Goal: Transaction & Acquisition: Purchase product/service

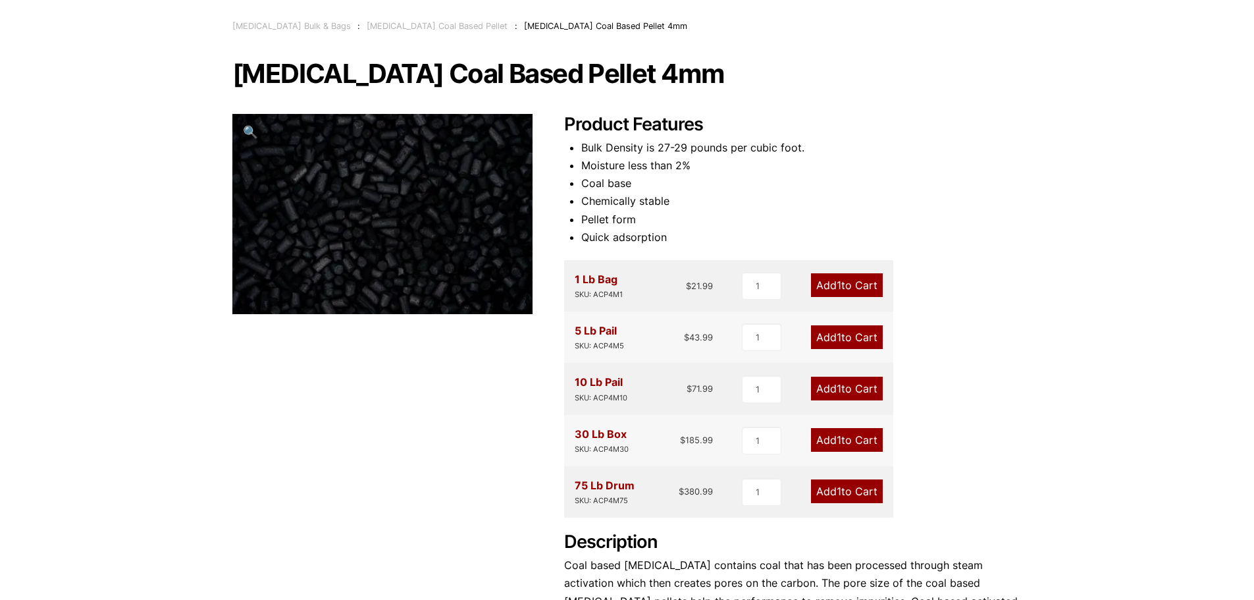
scroll to position [66, 0]
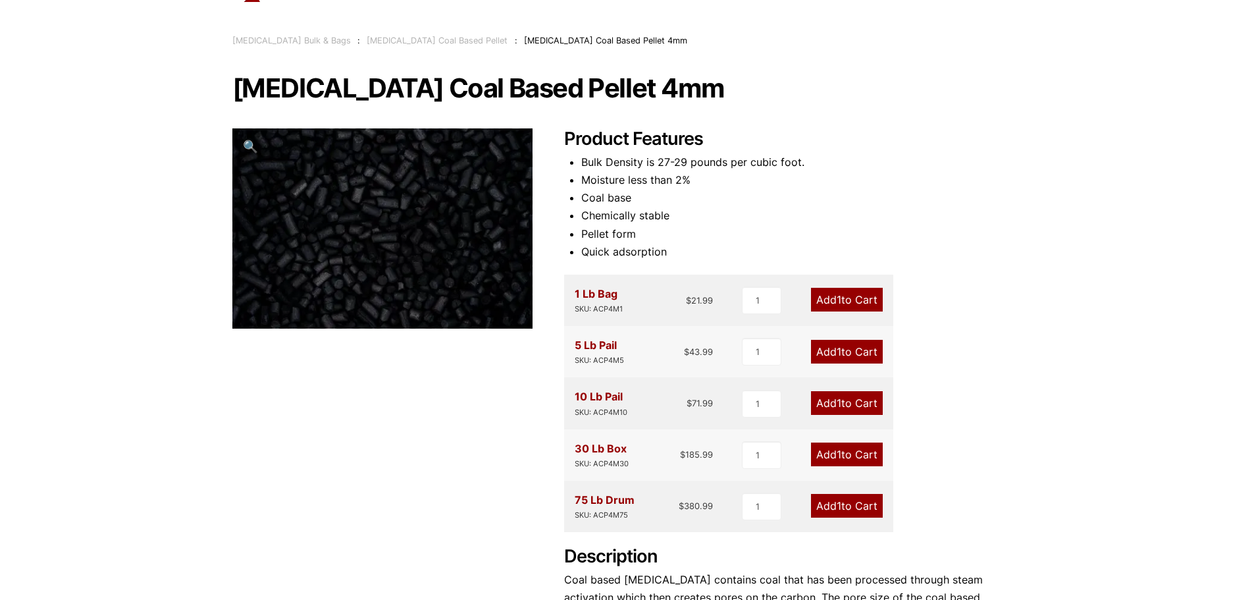
drag, startPoint x: 575, startPoint y: 499, endPoint x: 626, endPoint y: 497, distance: 51.4
click at [629, 504] on div "75 Lb Drum SKU: ACP4M75" at bounding box center [605, 506] width 60 height 30
type input "2"
click at [774, 449] on input "2" at bounding box center [762, 455] width 40 height 28
click at [844, 459] on link "Add 2 to Cart" at bounding box center [846, 454] width 74 height 24
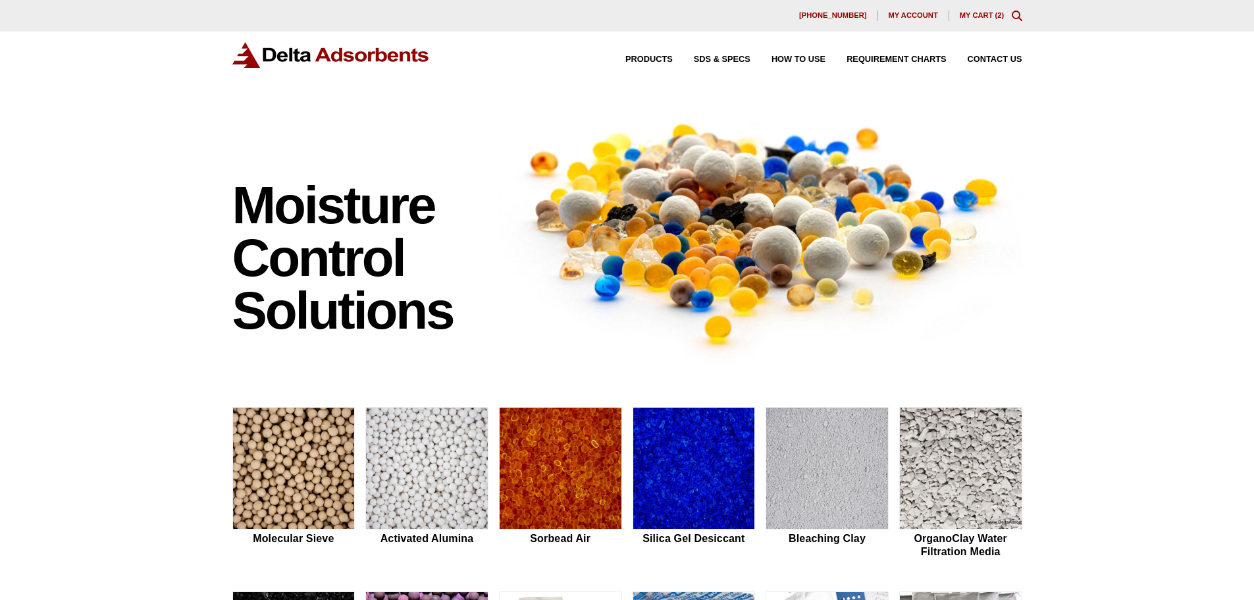
click at [977, 14] on link "My Cart ( 2 )" at bounding box center [982, 15] width 45 height 8
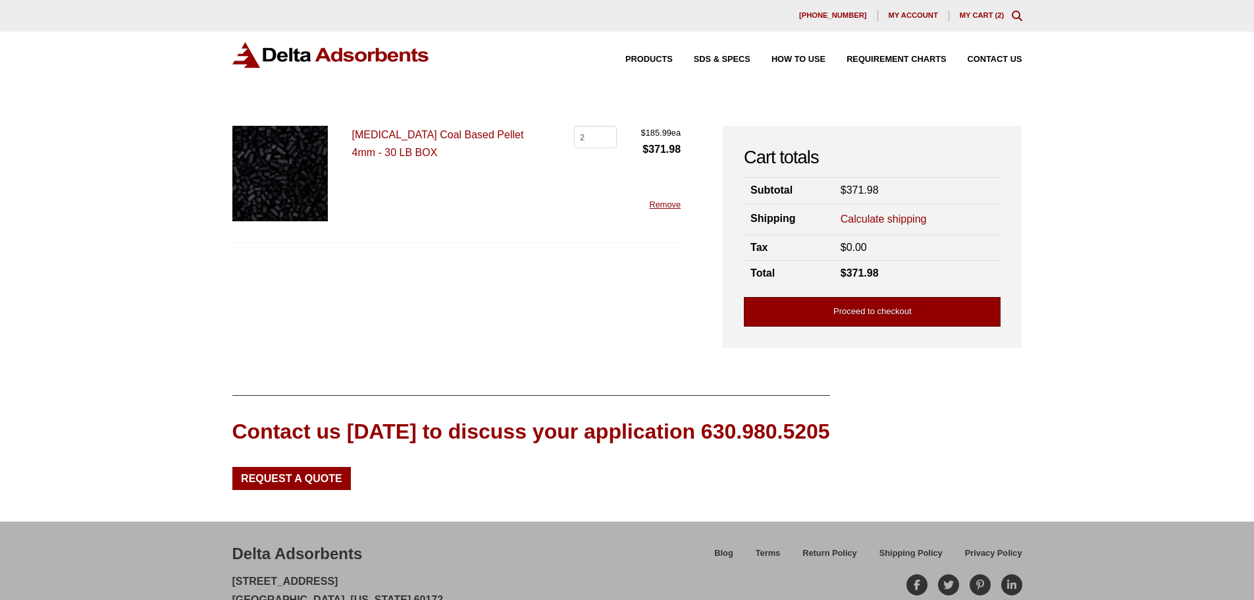
click at [896, 311] on link "Proceed to checkout" at bounding box center [872, 312] width 257 height 30
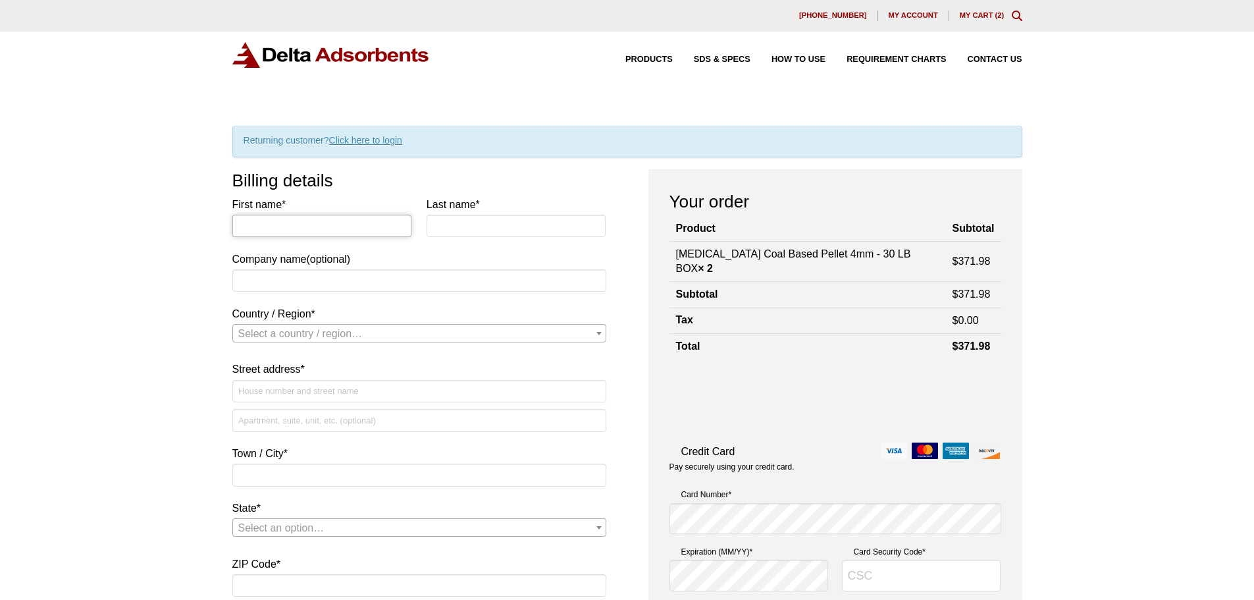
drag, startPoint x: 293, startPoint y: 219, endPoint x: 308, endPoint y: 232, distance: 19.1
click at [293, 219] on input "First name *" at bounding box center [322, 226] width 180 height 22
type input "heather"
type input "gluecklich"
select select "US"
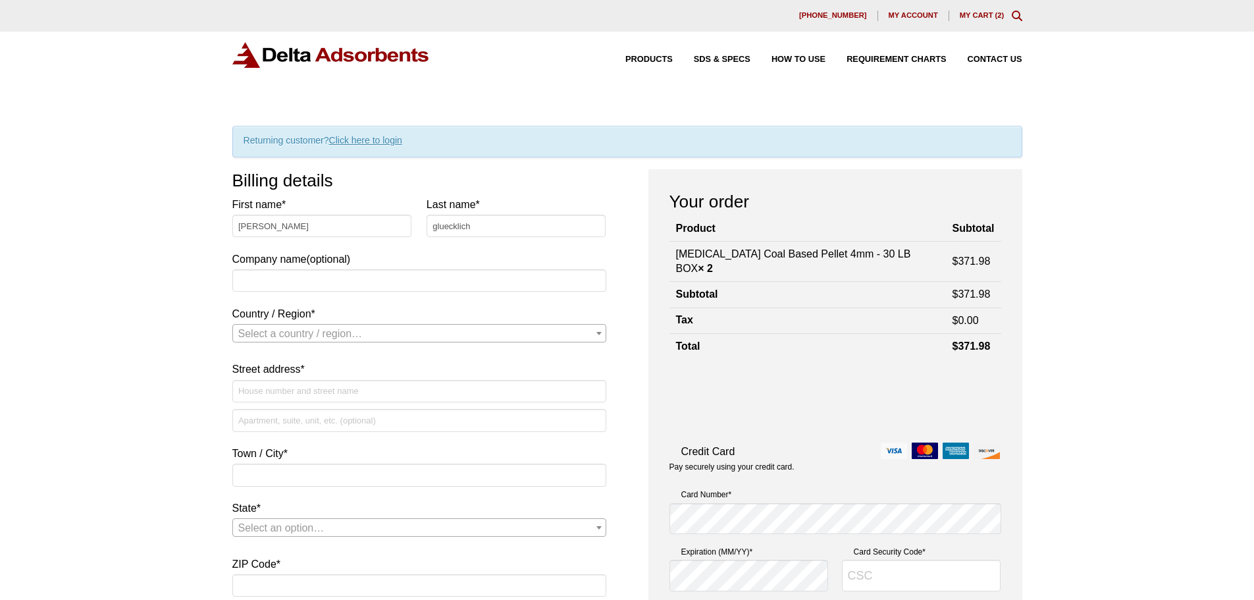
type input "11336 Lackland Rd"
type input "St. Louis"
type input "63146"
type input "3144321377"
type input "hgluecklich@ecscorrosion.com"
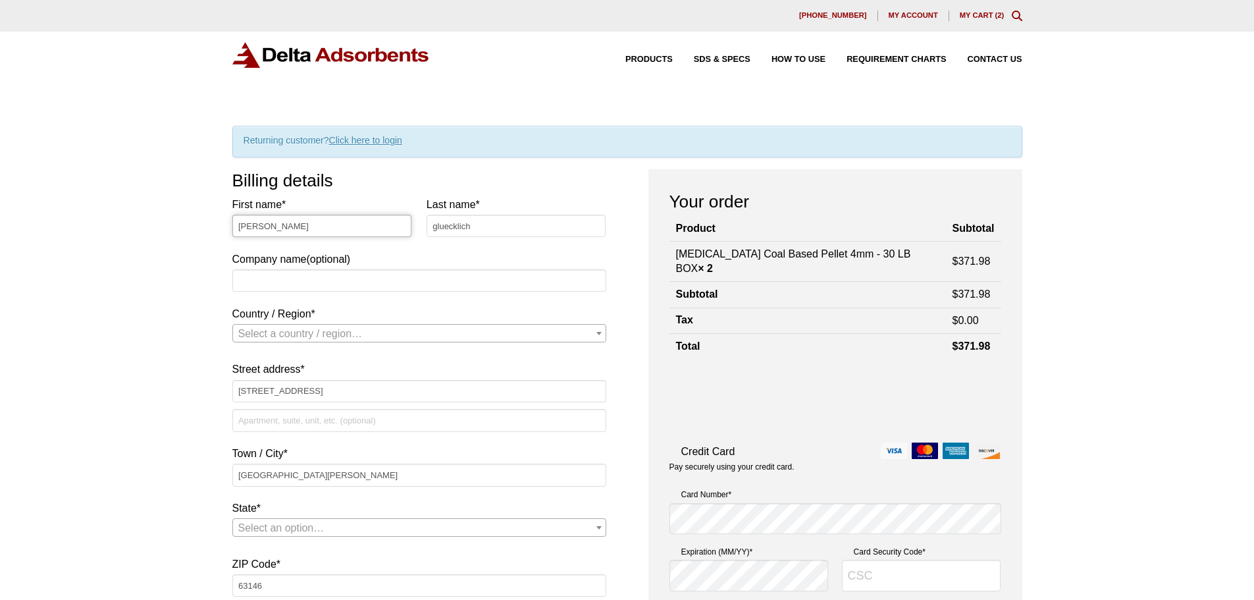
select select "US"
select select "MO"
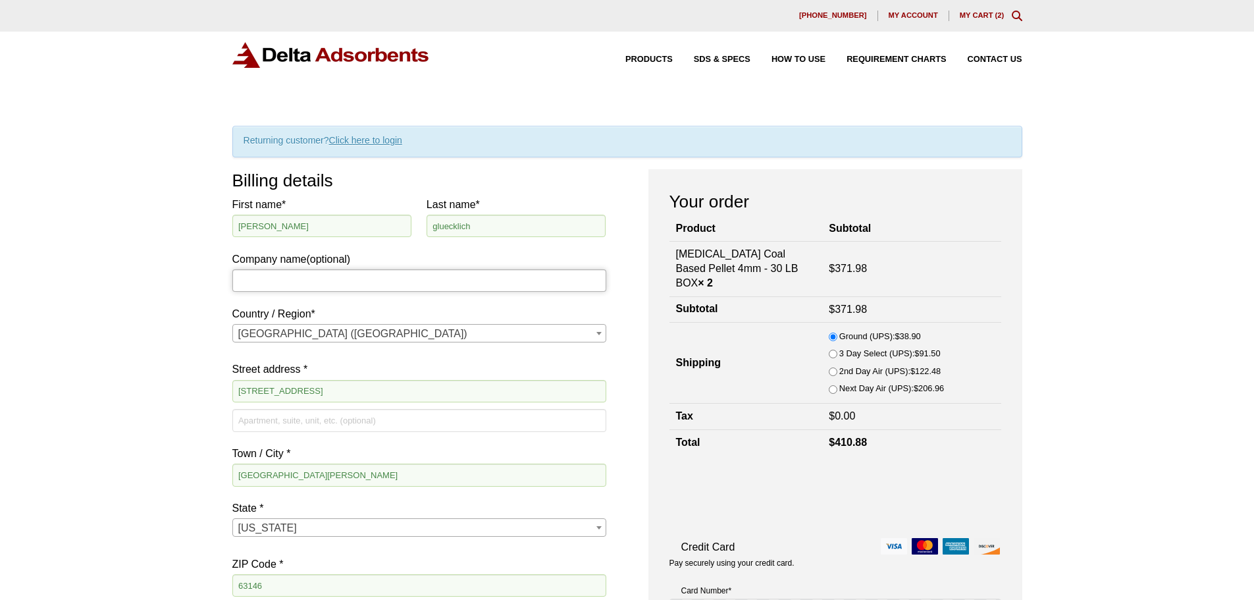
click at [296, 282] on input "Company name (optional)" at bounding box center [419, 280] width 374 height 22
type input "Engineered Corrosion Solutions"
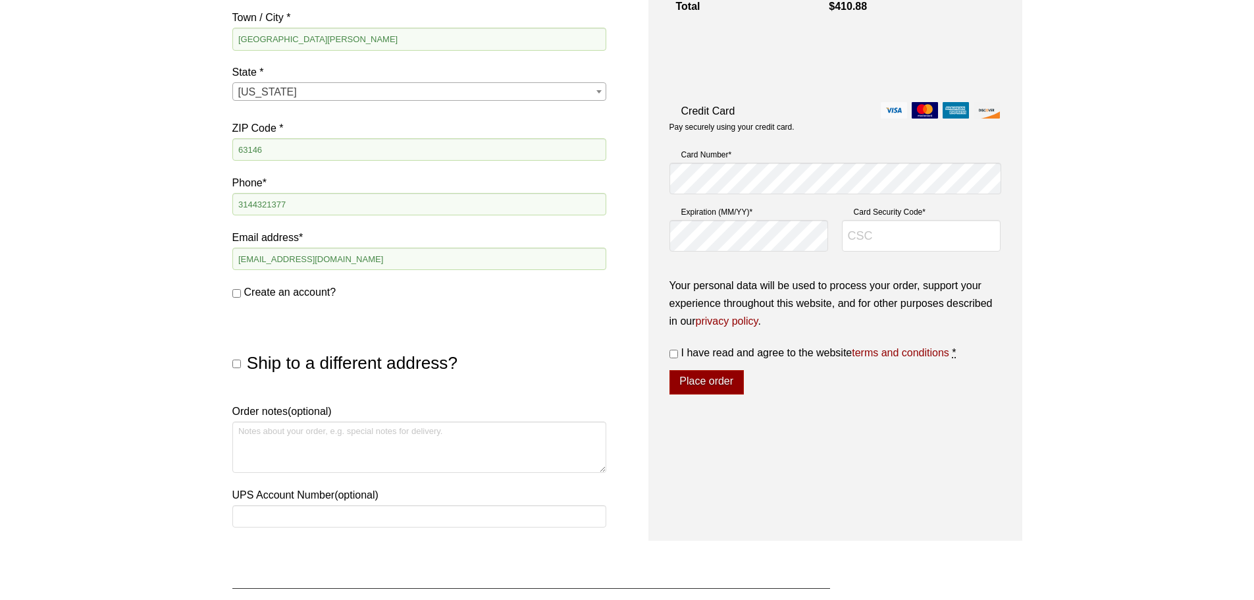
scroll to position [496, 0]
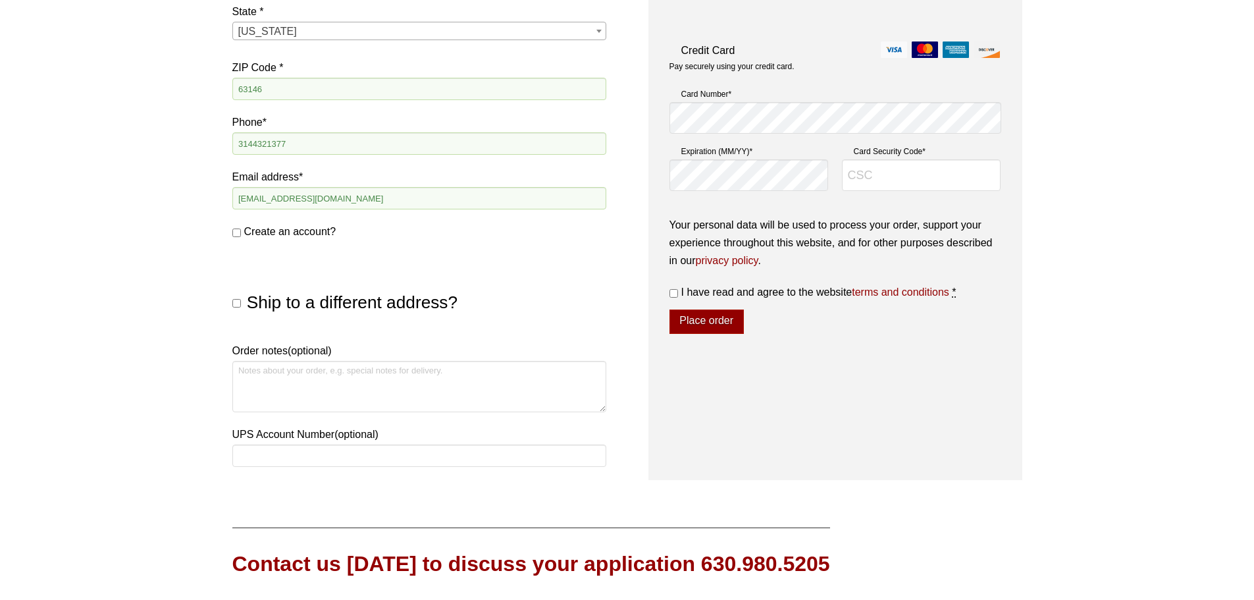
click at [250, 468] on p "UPS Account Number (optional)" at bounding box center [419, 449] width 374 height 48
click at [285, 454] on input "UPS Account Number (optional)" at bounding box center [419, 455] width 374 height 22
paste input "39R55Y"
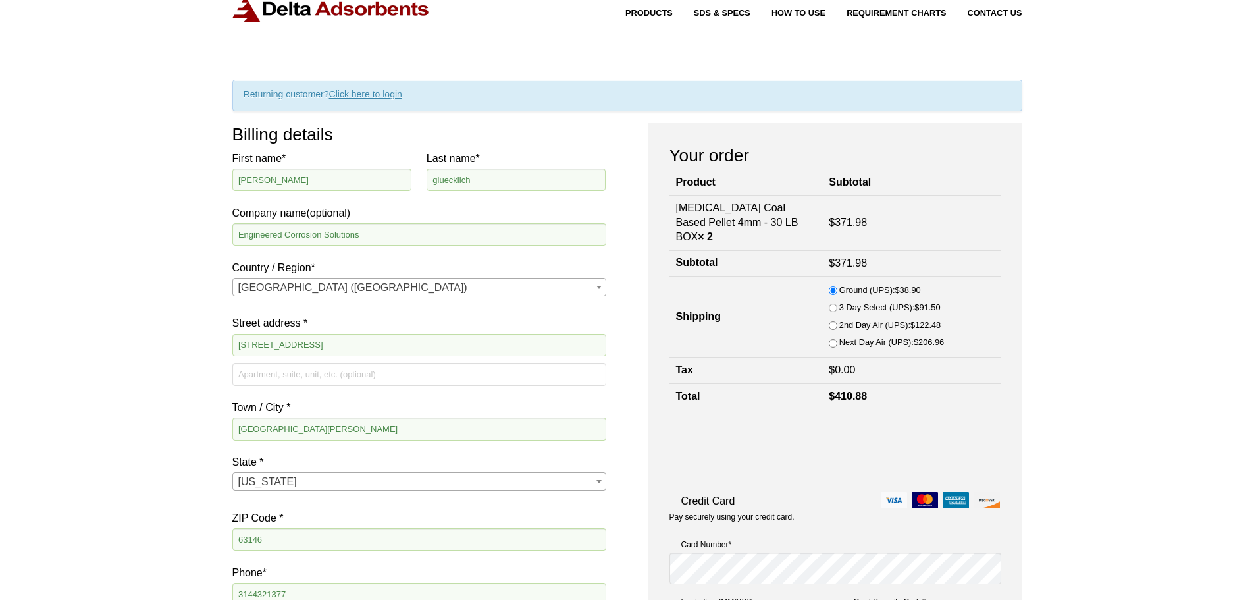
scroll to position [36, 0]
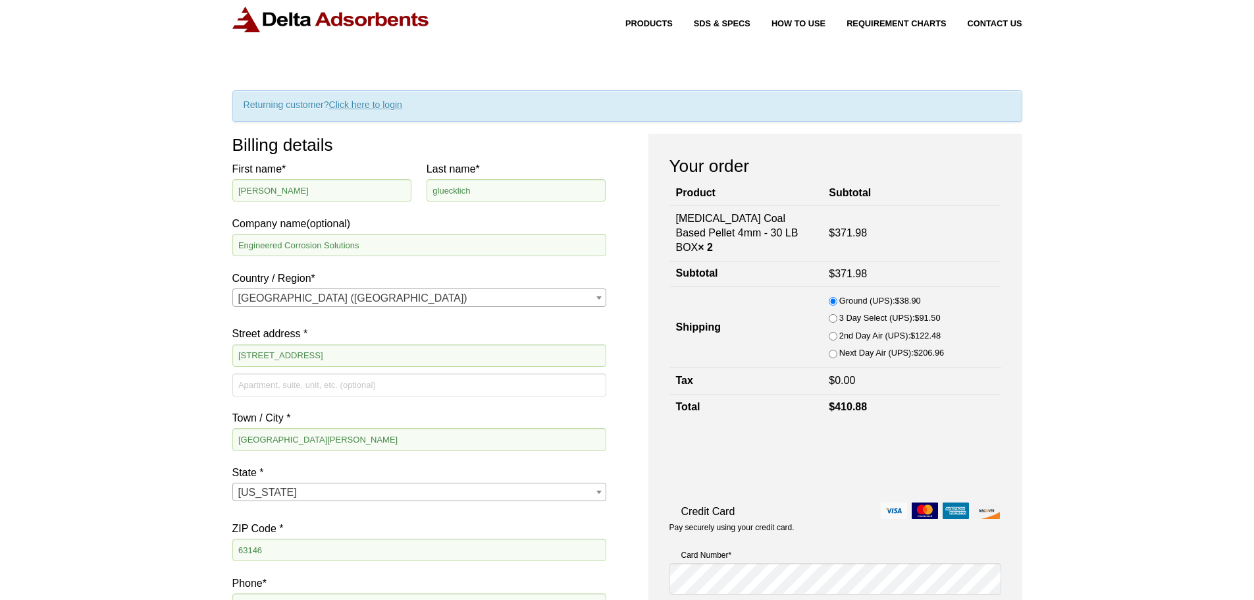
type input "39R55Y"
click at [829, 319] on input "3 Day Select (UPS): $ 91.50" at bounding box center [833, 318] width 9 height 9
radio input "true"
click at [829, 338] on input "2nd Day Air (UPS): $ 122.48" at bounding box center [833, 336] width 9 height 9
radio input "true"
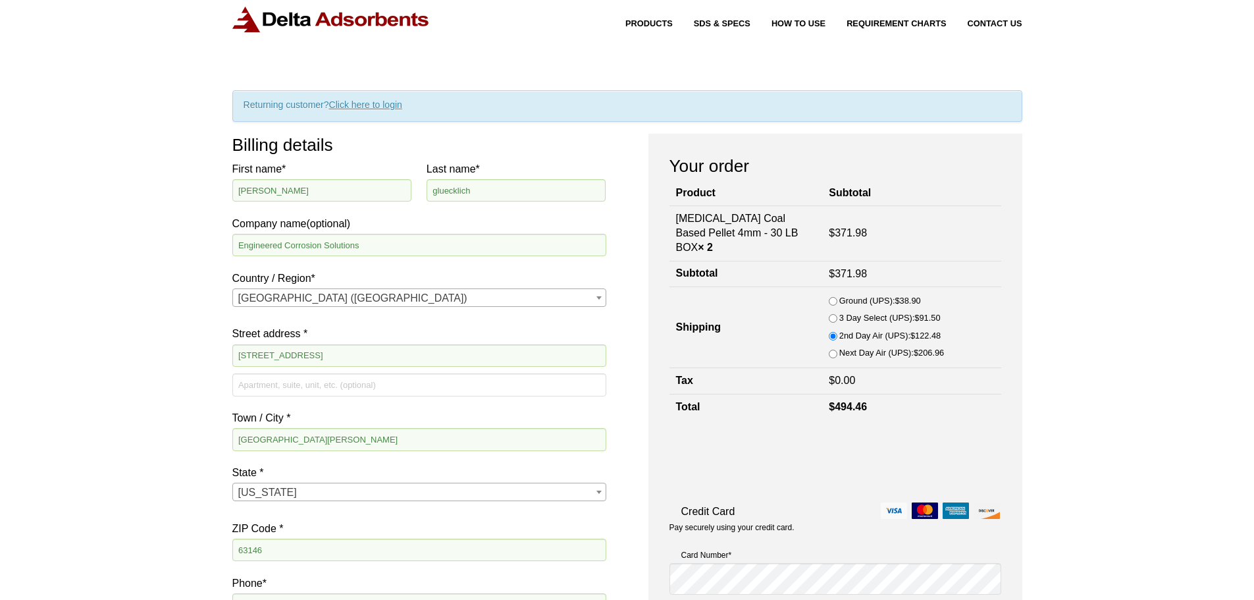
click at [829, 315] on input "3 Day Select (UPS): $ 91.50" at bounding box center [833, 318] width 9 height 9
radio input "true"
click at [829, 299] on input "Ground (UPS): $ 38.90" at bounding box center [833, 301] width 9 height 9
radio input "true"
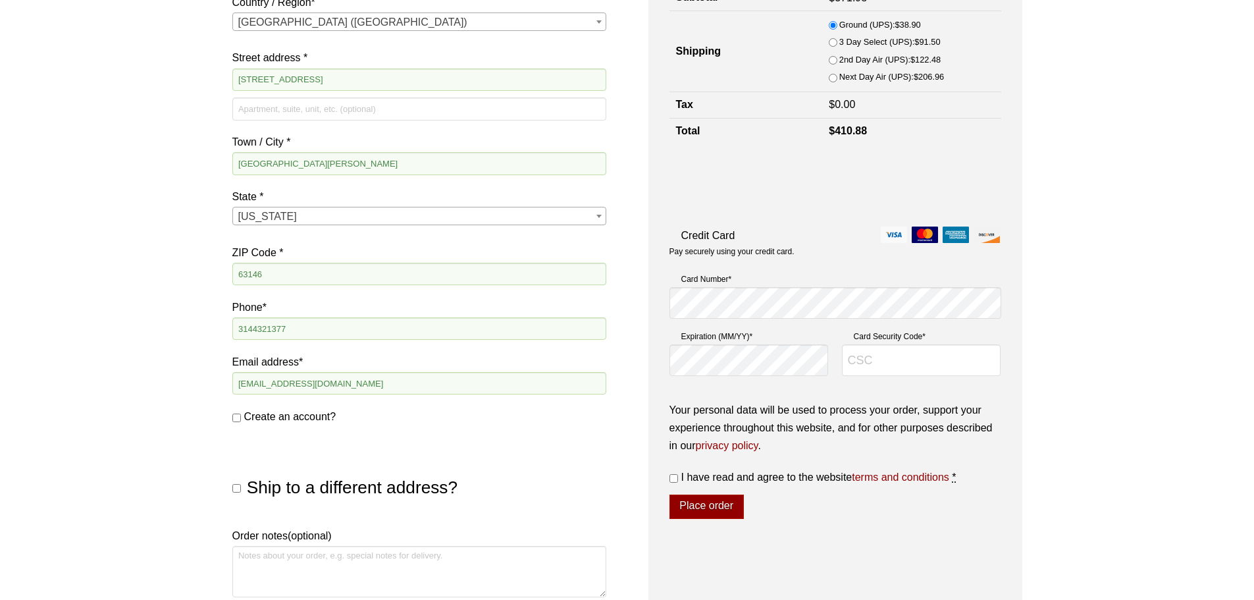
scroll to position [299, 0]
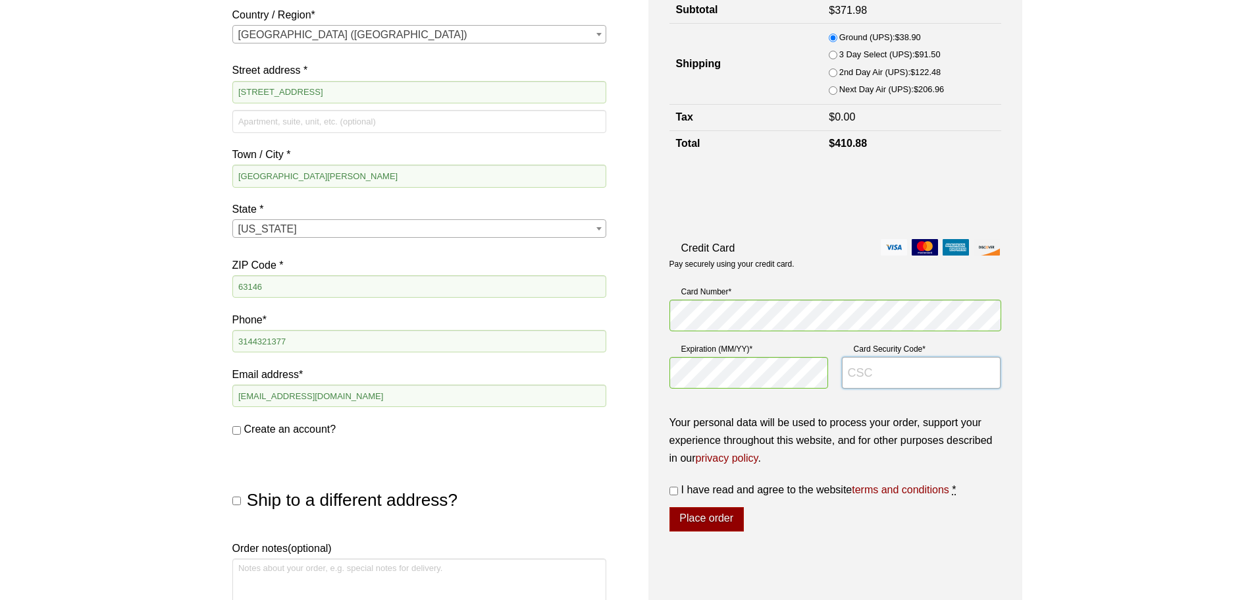
click at [879, 375] on input "Card Security Code *" at bounding box center [921, 373] width 159 height 32
type input "161"
click at [676, 486] on label "I have read and agree to the website terms and conditions *" at bounding box center [836, 490] width 332 height 18
click at [676, 487] on input "I have read and agree to the website terms and conditions *" at bounding box center [674, 491] width 9 height 9
checkbox input "true"
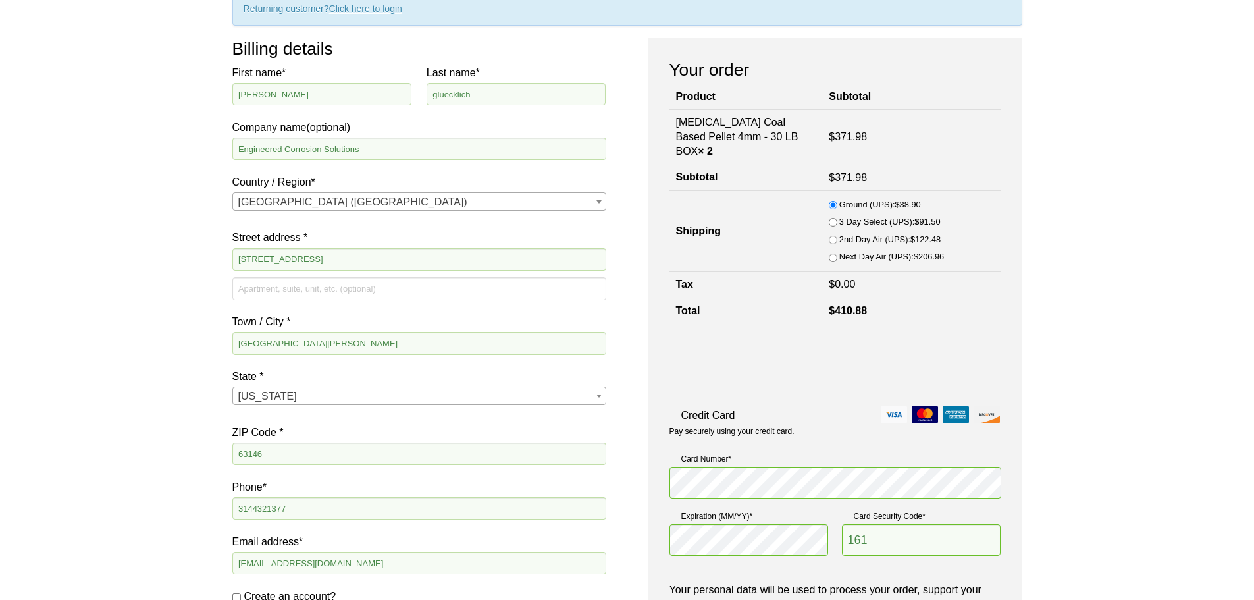
scroll to position [329, 0]
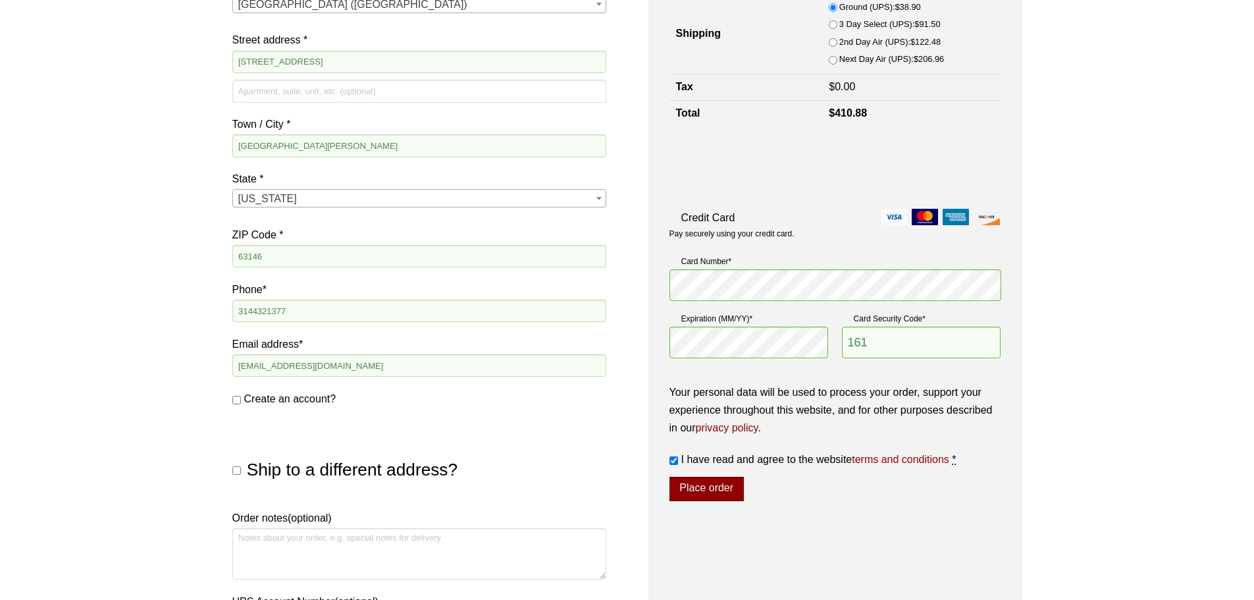
click at [715, 496] on button "Place order" at bounding box center [707, 489] width 74 height 25
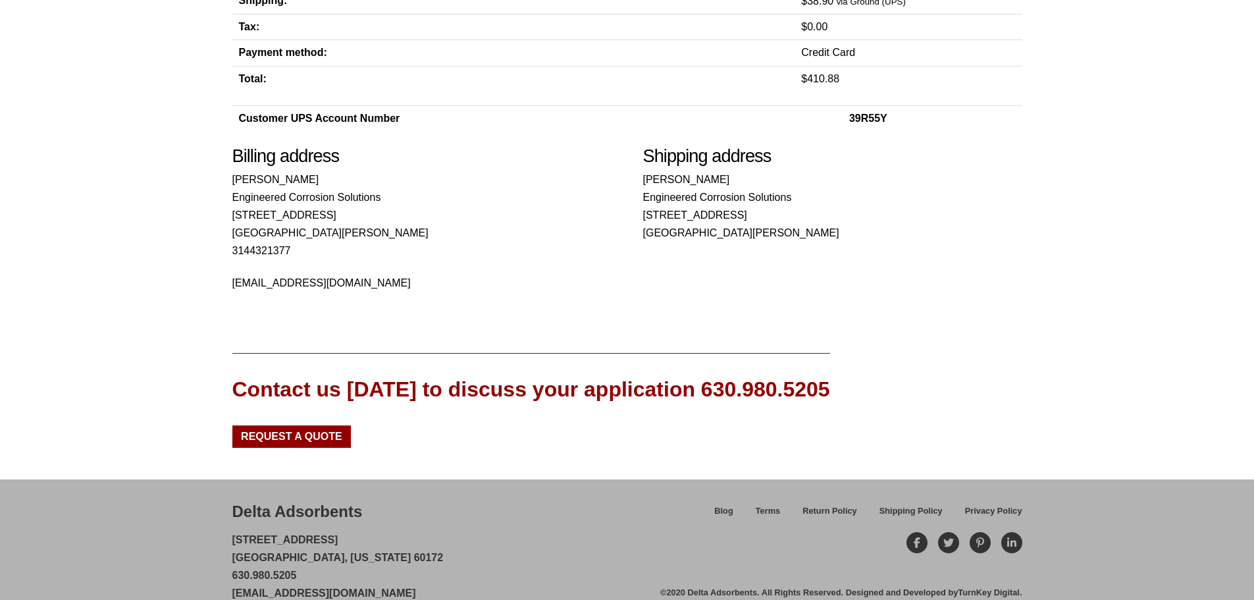
scroll to position [379, 0]
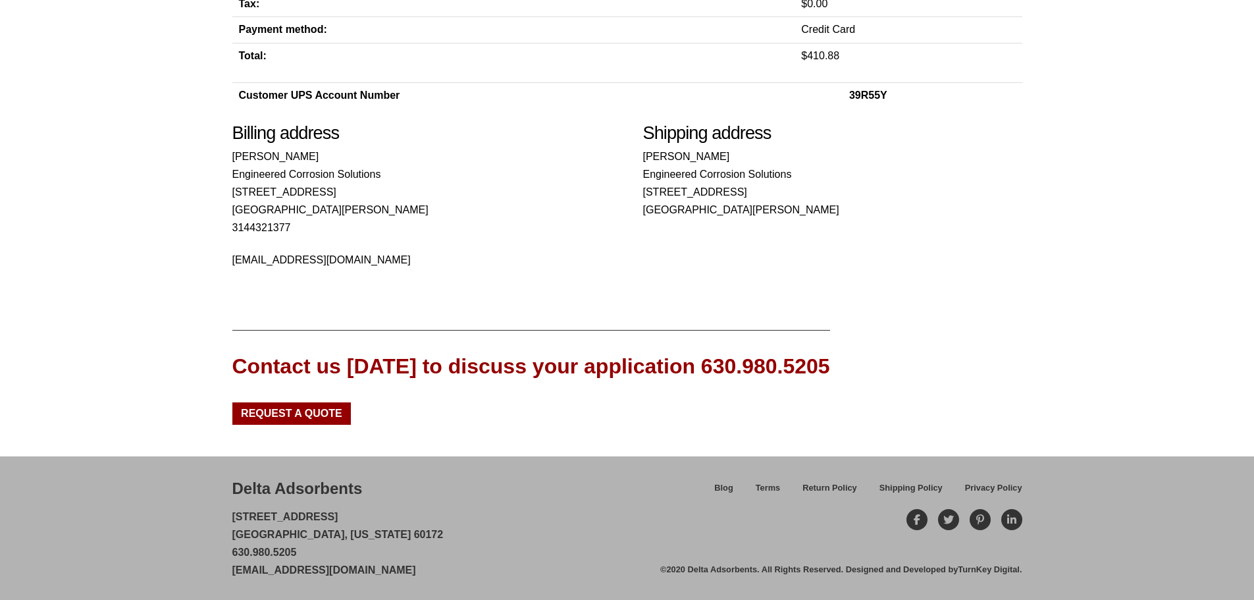
click at [495, 474] on div "Delta Adsorbents [STREET_ADDRESS][US_STATE] 630.980.5205 [EMAIL_ADDRESS][DOMAIN…" at bounding box center [627, 528] width 1254 height 144
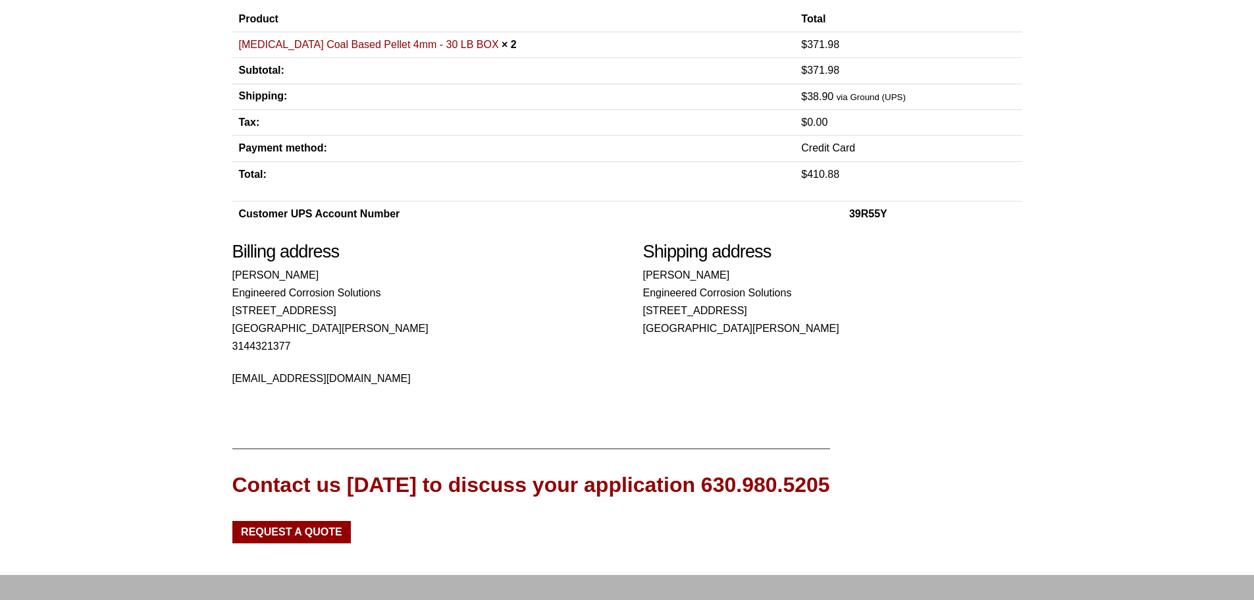
scroll to position [50, 0]
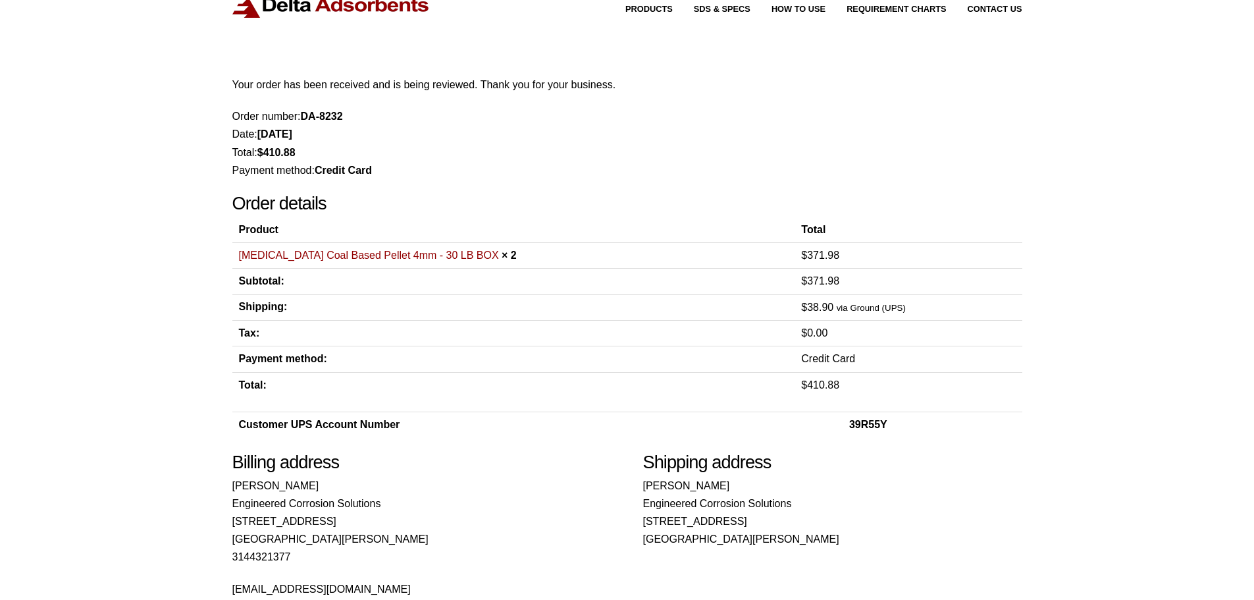
click at [269, 0] on img at bounding box center [331, 5] width 198 height 26
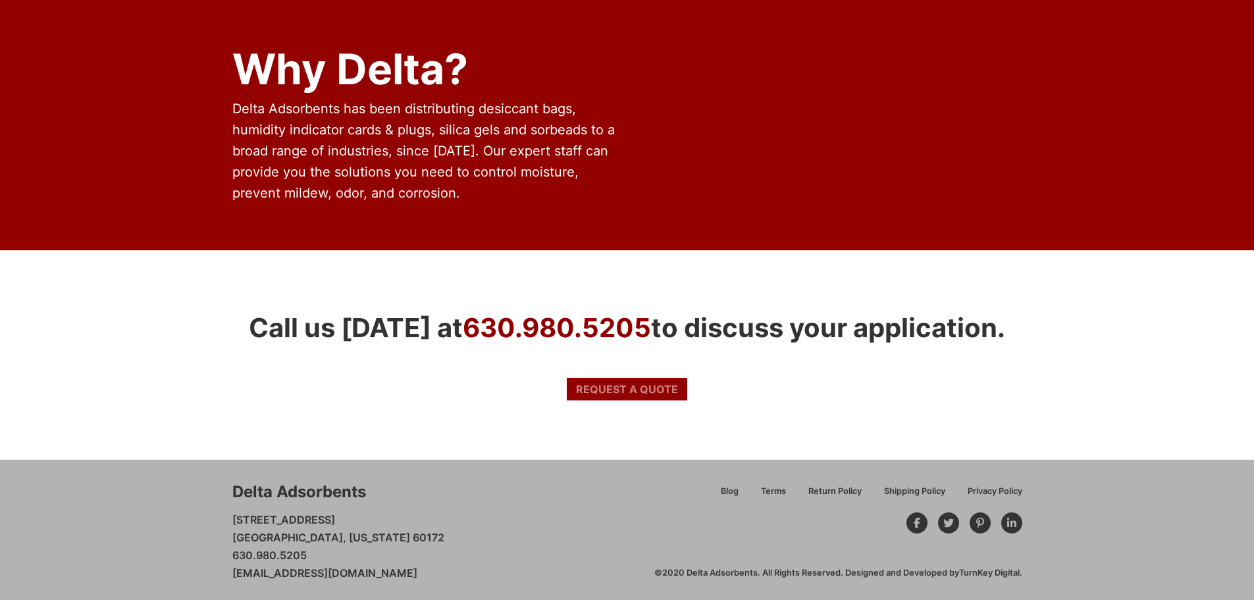
scroll to position [1051, 0]
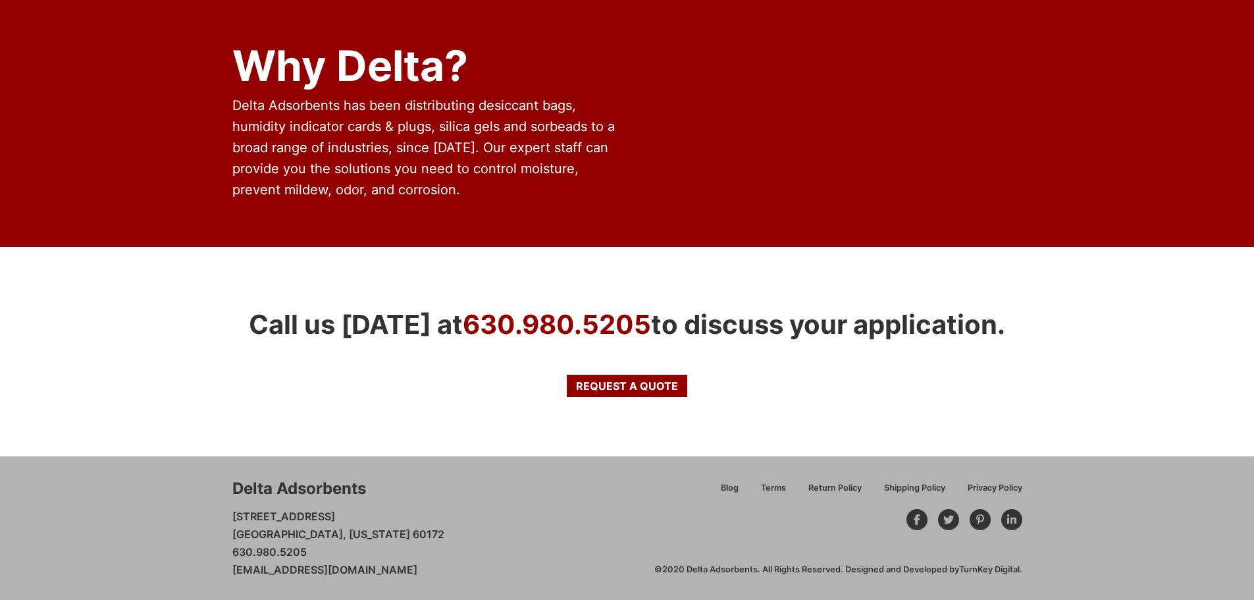
click at [337, 514] on p "[STREET_ADDRESS][US_STATE] 630.980.5205 [EMAIL_ADDRESS][DOMAIN_NAME]" at bounding box center [338, 544] width 212 height 72
drag, startPoint x: 227, startPoint y: 487, endPoint x: 439, endPoint y: 585, distance: 234.2
click at [439, 585] on div "Delta Adsorbents [STREET_ADDRESS][US_STATE] 630.980.5205 [EMAIL_ADDRESS][DOMAIN…" at bounding box center [627, 528] width 1254 height 144
copy div "Delta Adsorbents [STREET_ADDRESS][US_STATE] 630.980.5205 [EMAIL_ADDRESS][DOMAIN…"
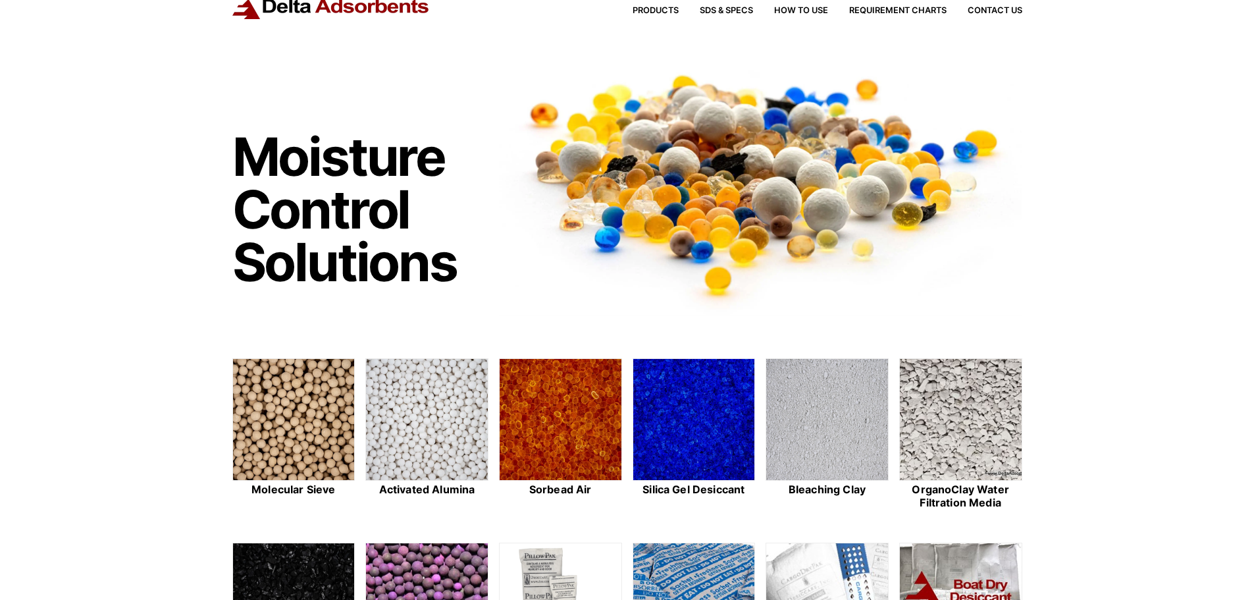
scroll to position [0, 0]
